Goal: Task Accomplishment & Management: Manage account settings

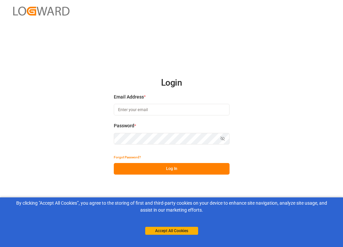
click at [152, 106] on input at bounding box center [172, 110] width 116 height 12
type input "[EMAIL_ADDRESS][DOMAIN_NAME]"
click at [225, 137] on icon "button" at bounding box center [223, 138] width 5 height 5
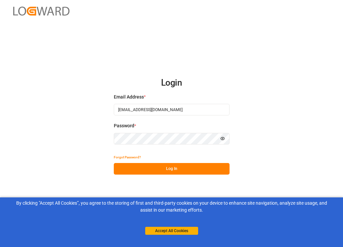
click at [188, 169] on button "Log In" at bounding box center [172, 169] width 116 height 12
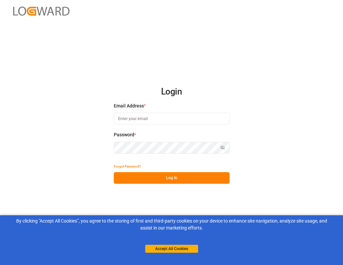
type input "[EMAIL_ADDRESS][DOMAIN_NAME]"
click at [181, 178] on button "Log In" at bounding box center [172, 178] width 116 height 12
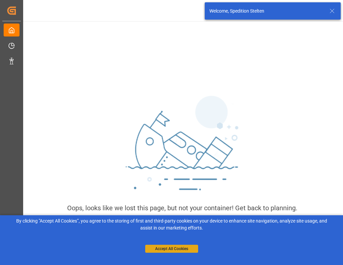
click at [160, 246] on button "Accept All Cookies" at bounding box center [171, 248] width 53 height 8
